Goal: Find specific page/section: Find specific page/section

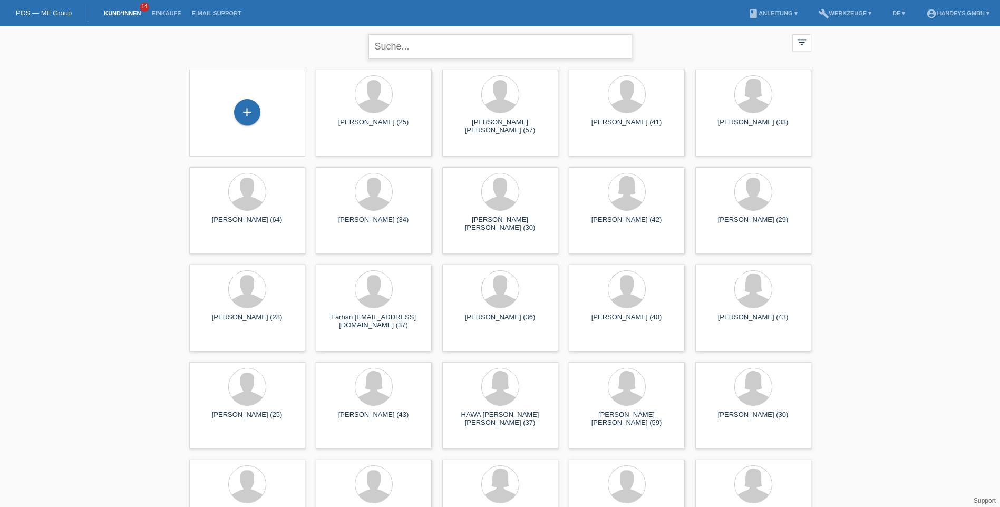
click at [421, 46] on input "text" at bounding box center [500, 46] width 264 height 25
type input "[PERSON_NAME]"
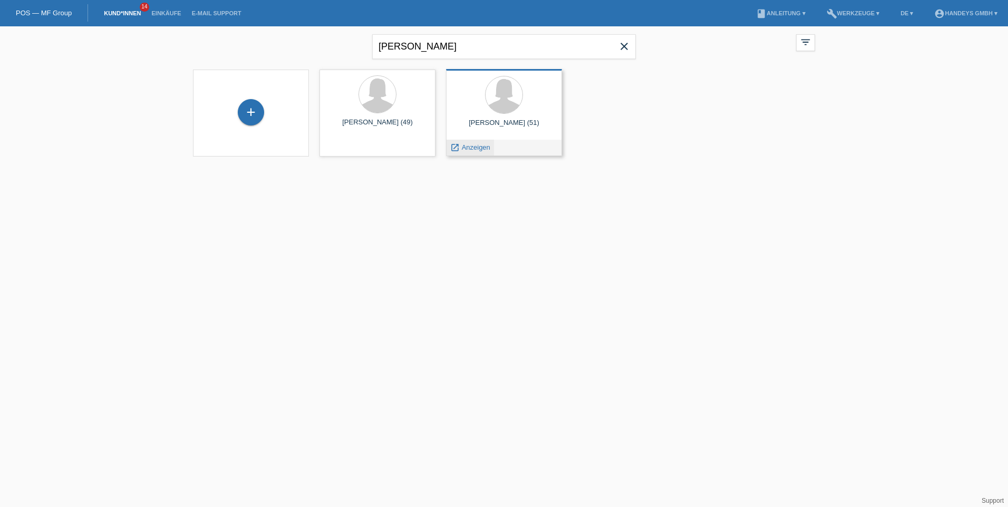
click at [478, 149] on span "Anzeigen" at bounding box center [476, 147] width 28 height 8
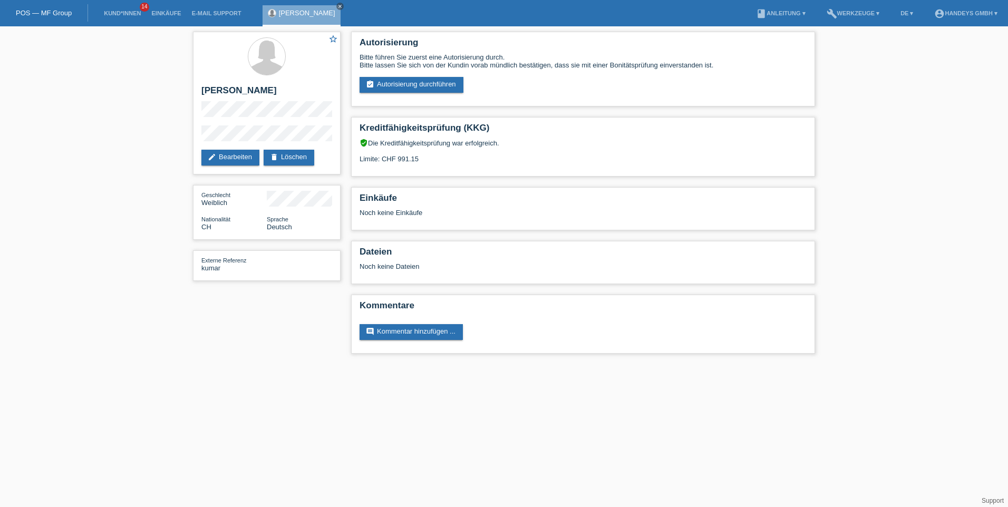
click at [54, 10] on link "POS — MF Group" at bounding box center [44, 13] width 56 height 8
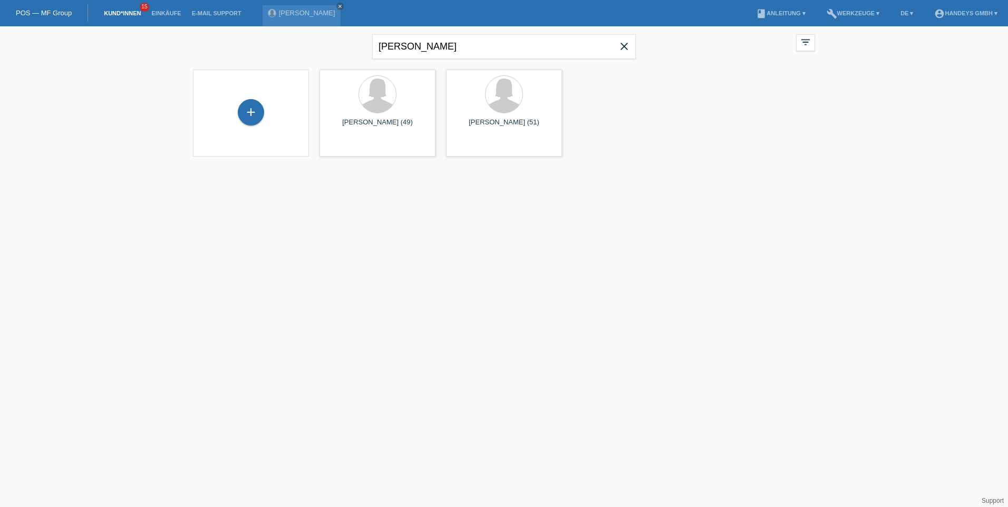
click at [622, 46] on icon "close" at bounding box center [624, 46] width 13 height 13
